Goal: Entertainment & Leisure: Browse casually

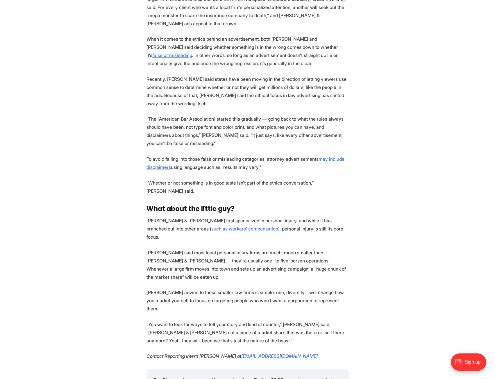
scroll to position [1802, 0]
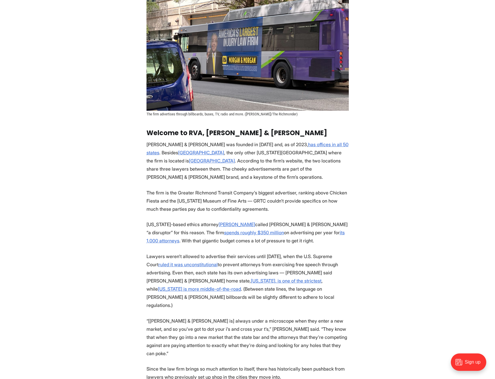
scroll to position [552, 0]
